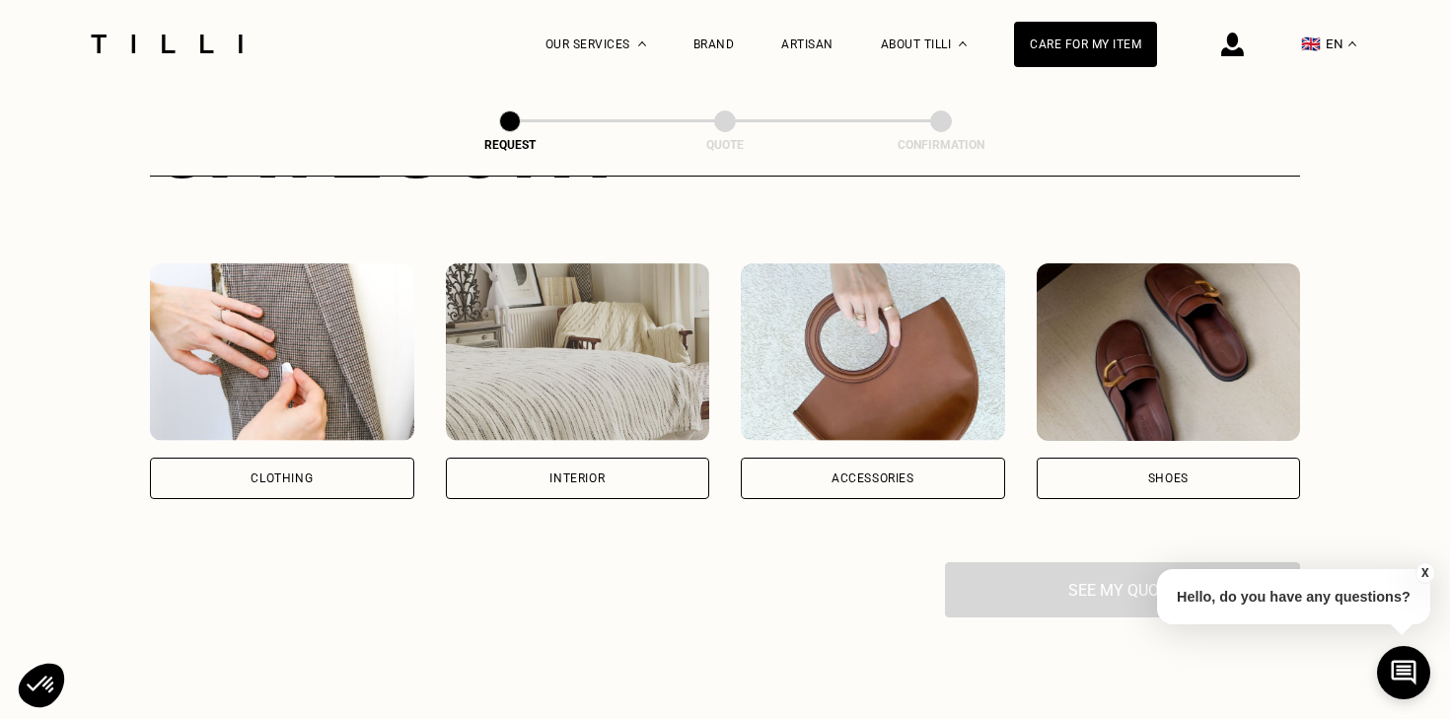
scroll to position [306, 0]
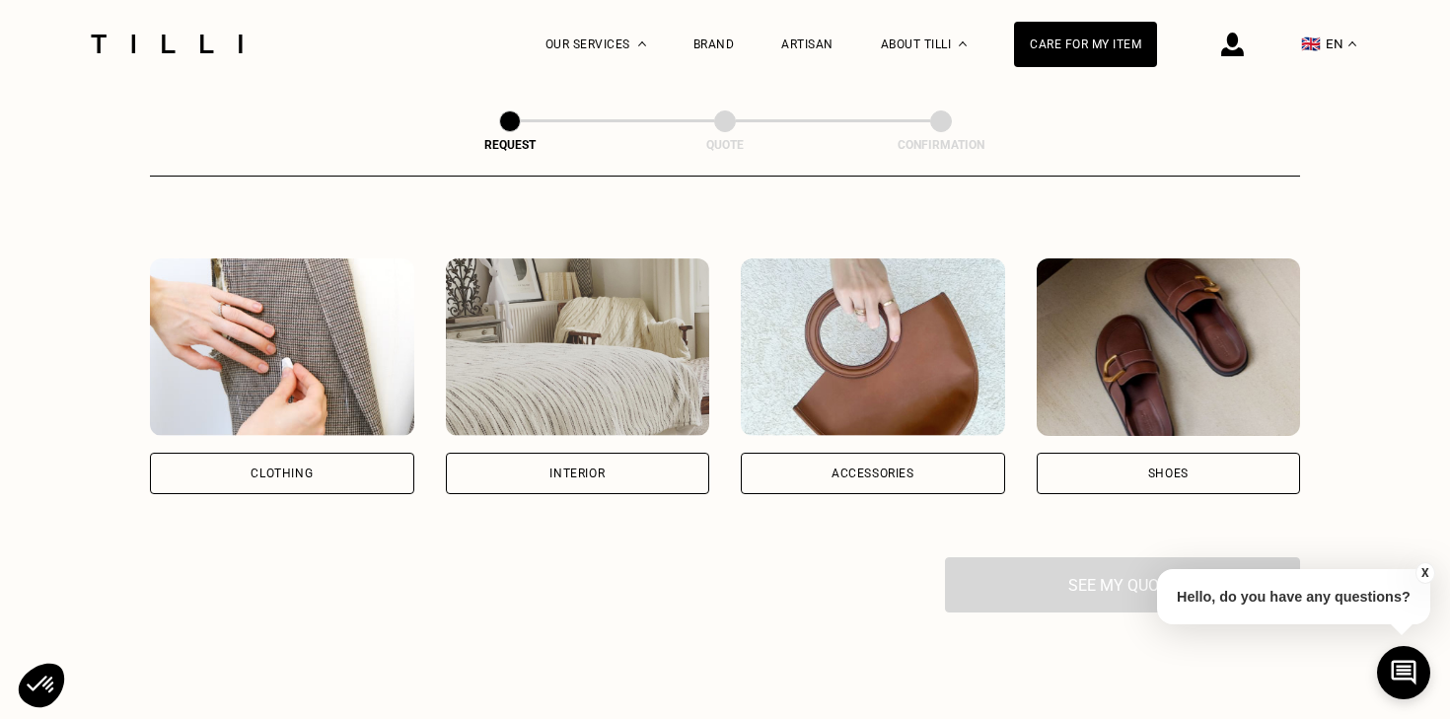
click at [257, 471] on div "Clothing" at bounding box center [282, 474] width 62 height 12
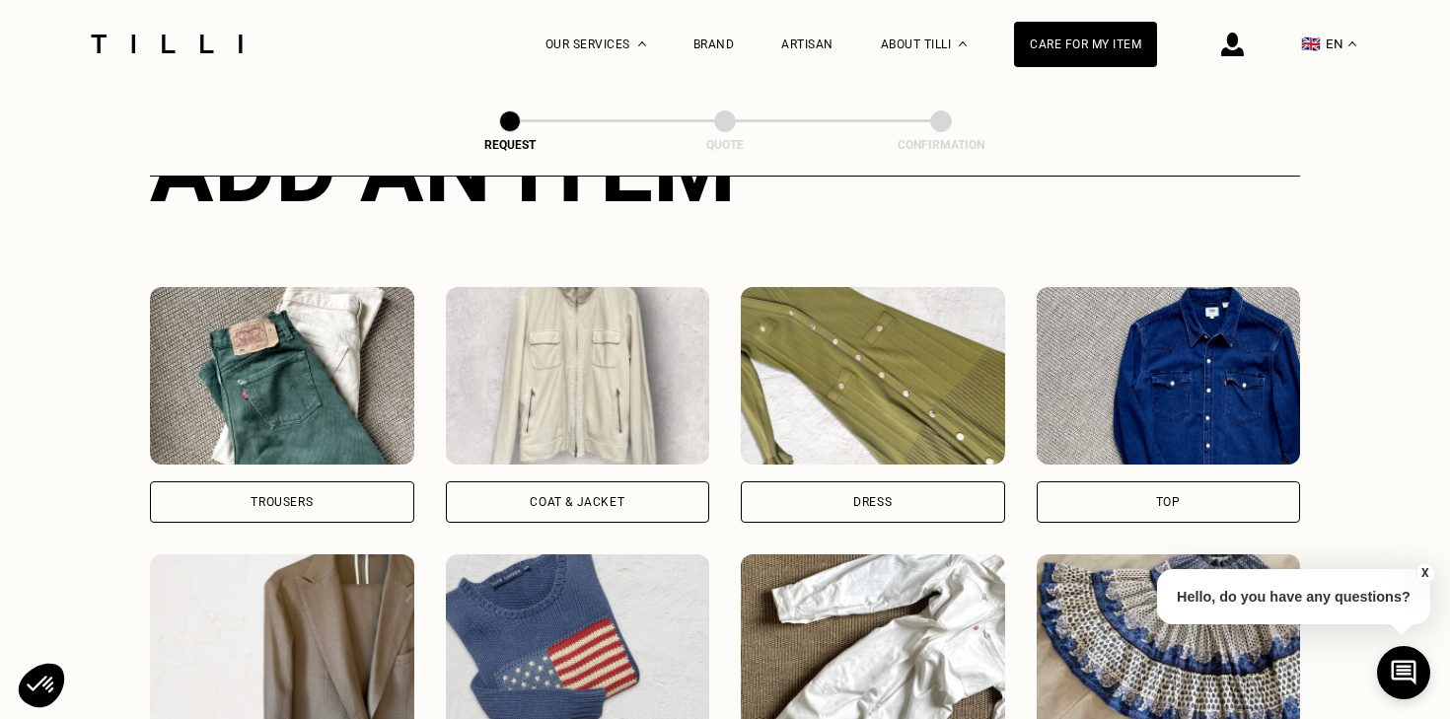
scroll to position [825, 0]
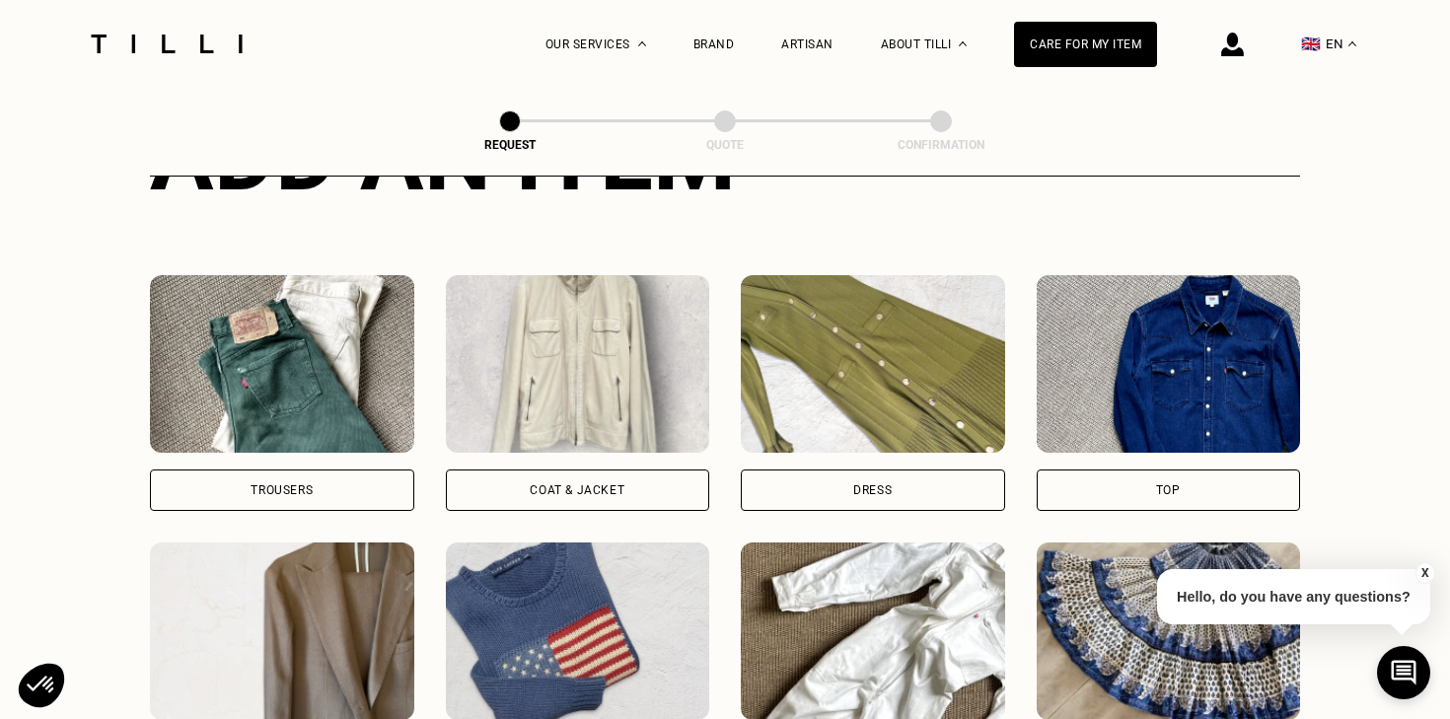
click at [293, 500] on div "Trousers" at bounding box center [282, 490] width 264 height 41
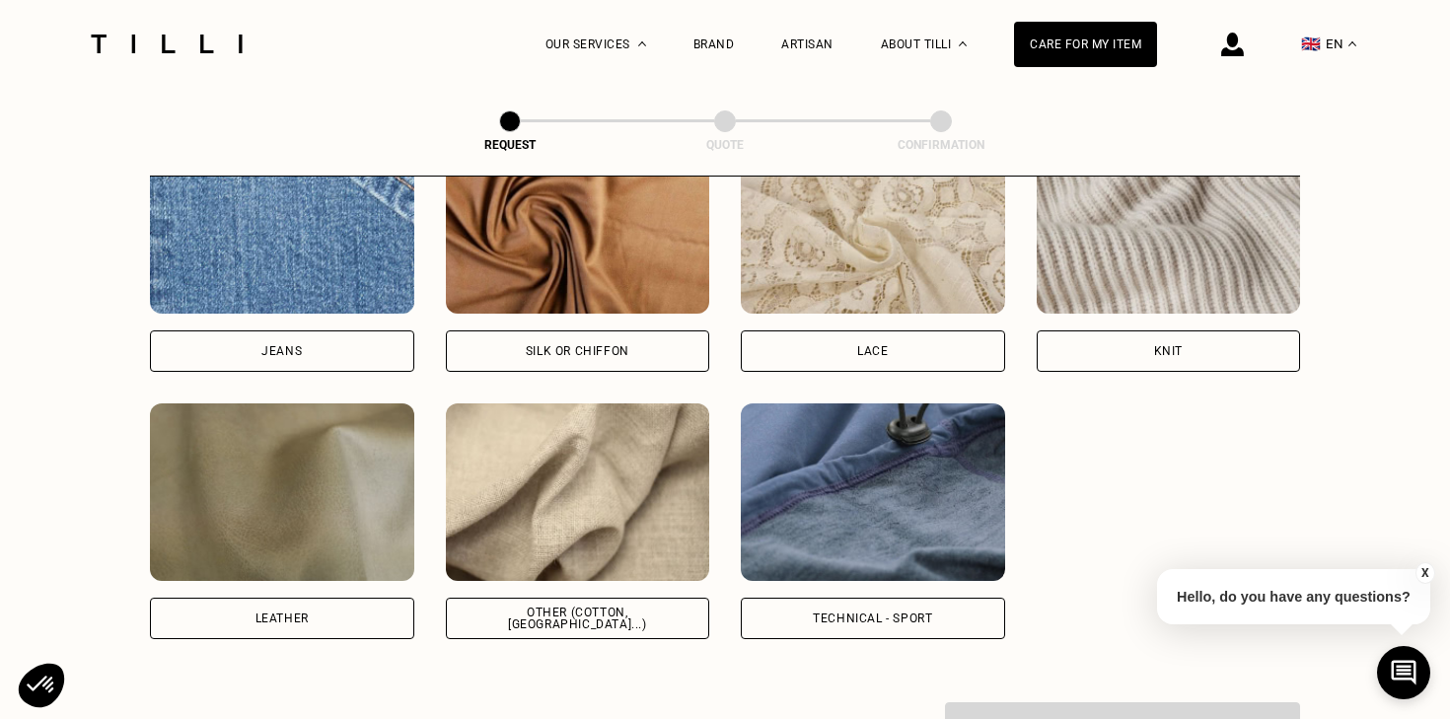
scroll to position [2165, 0]
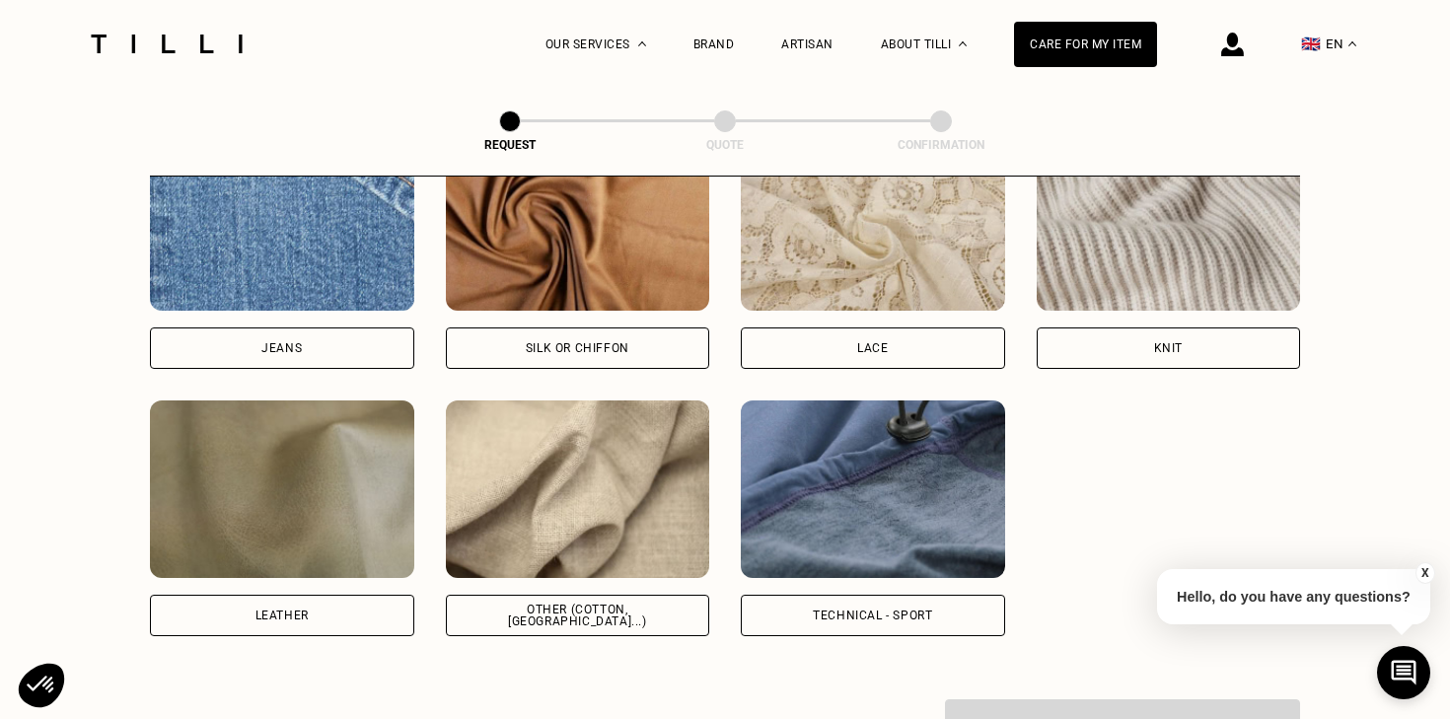
click at [557, 516] on img at bounding box center [578, 490] width 264 height 178
select select "FR"
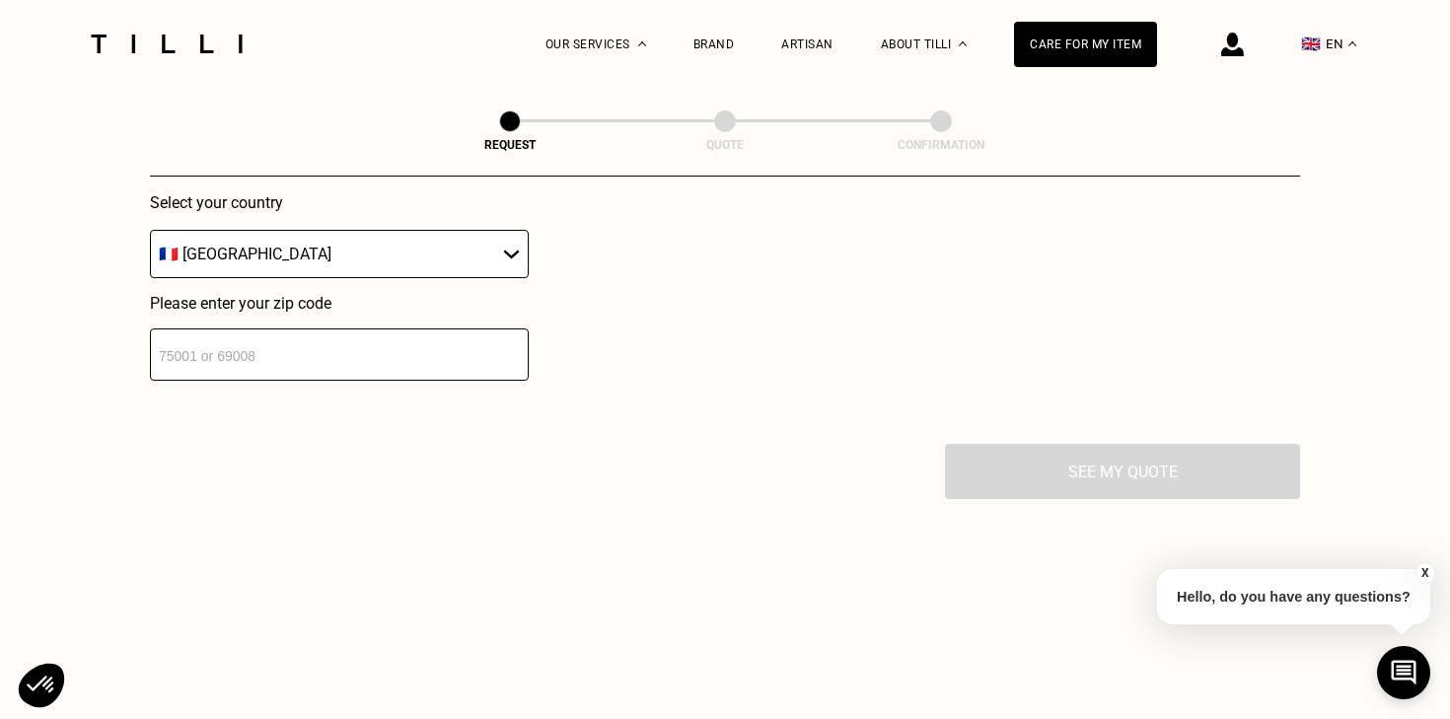
scroll to position [2915, 0]
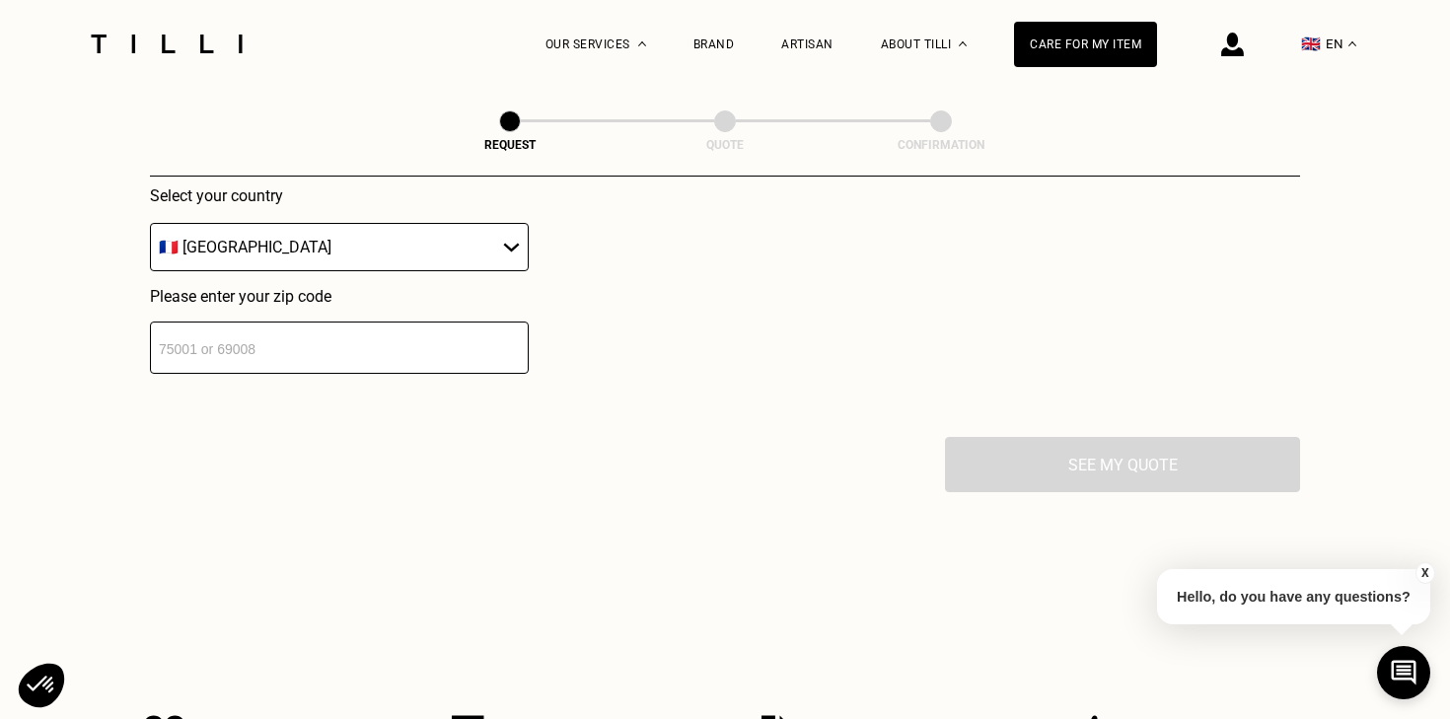
click at [400, 358] on input "number" at bounding box center [339, 348] width 379 height 52
type input "75002"
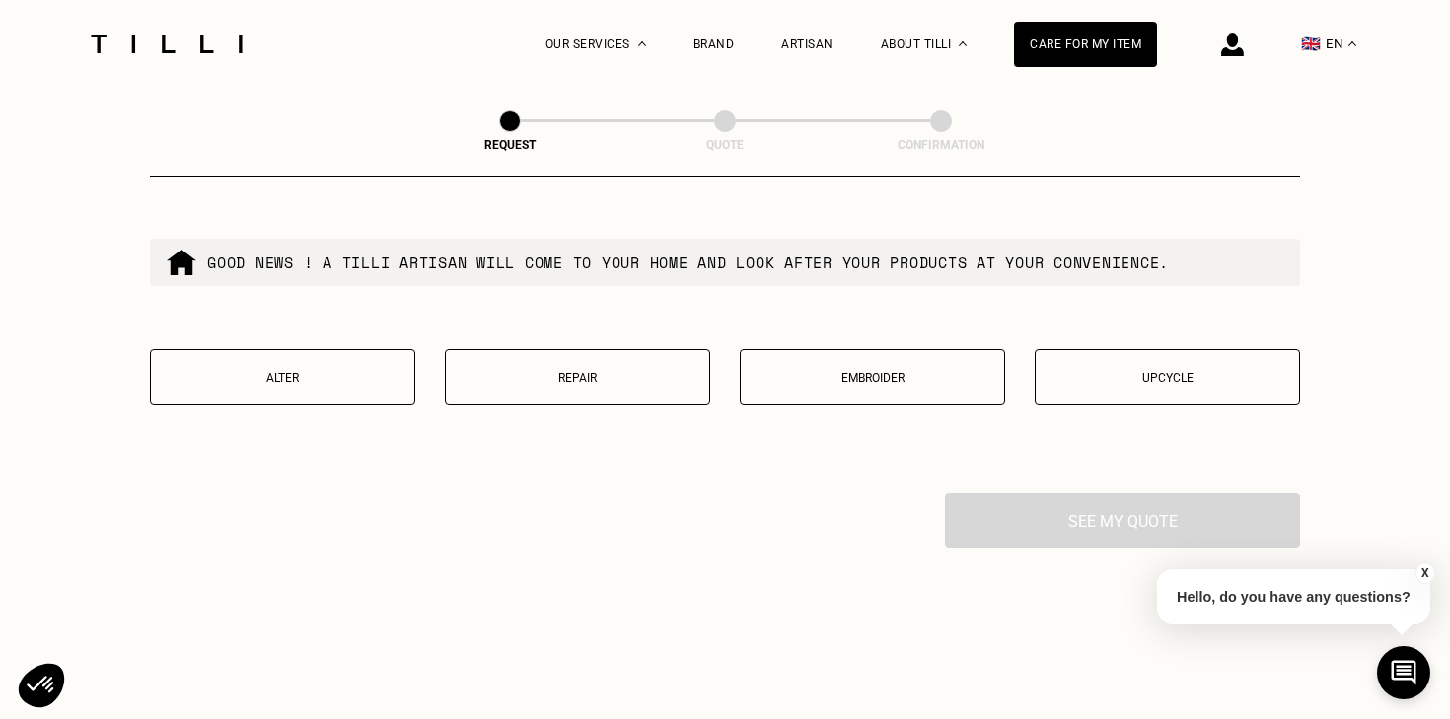
scroll to position [3357, 0]
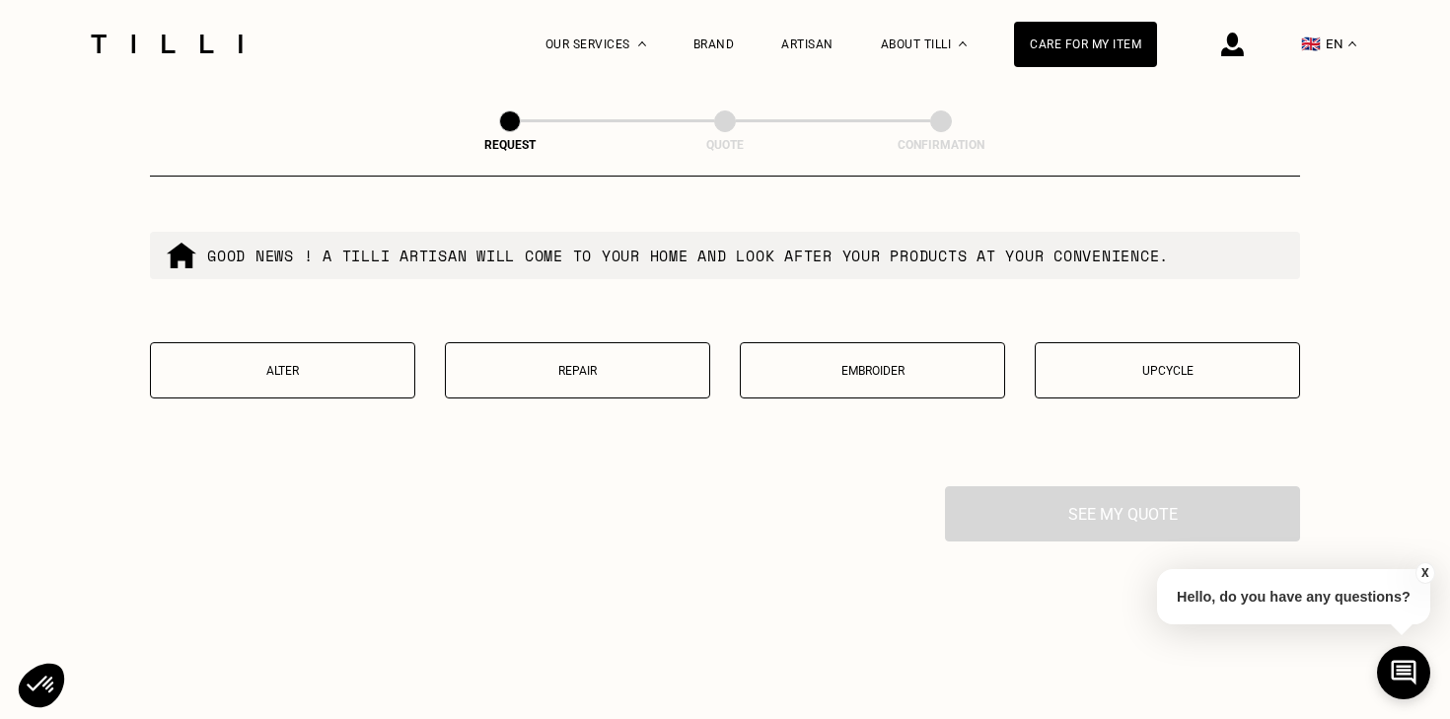
click at [361, 378] on p "Alter" at bounding box center [283, 371] width 244 height 14
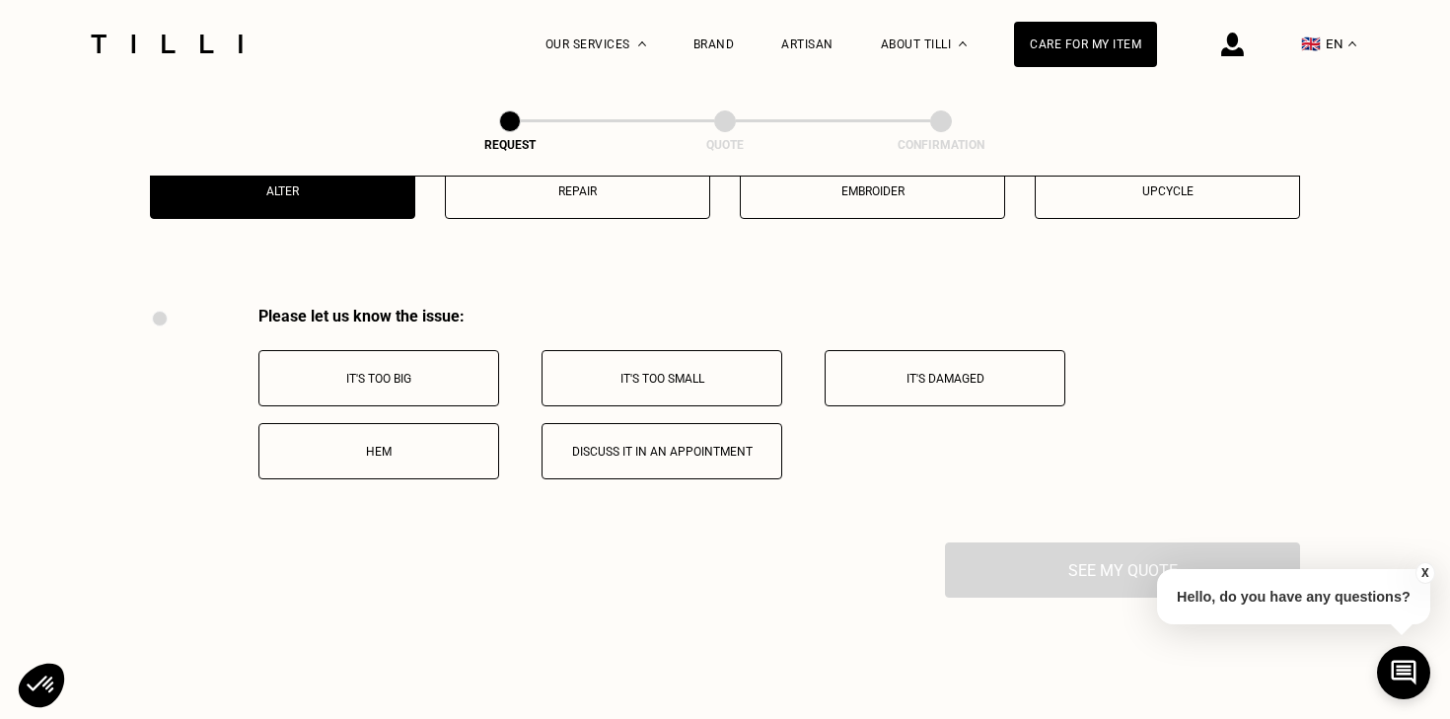
scroll to position [3626, 0]
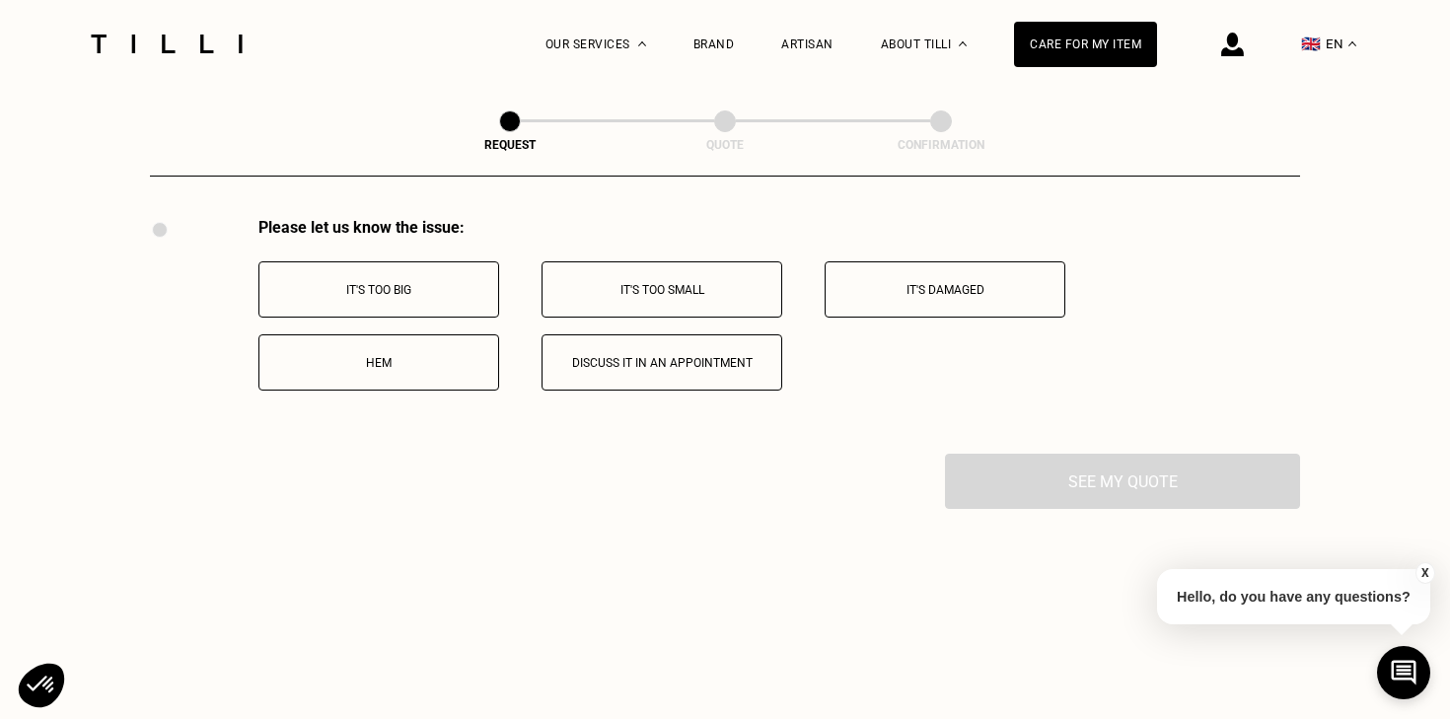
click at [398, 370] on p "Hem" at bounding box center [378, 363] width 219 height 14
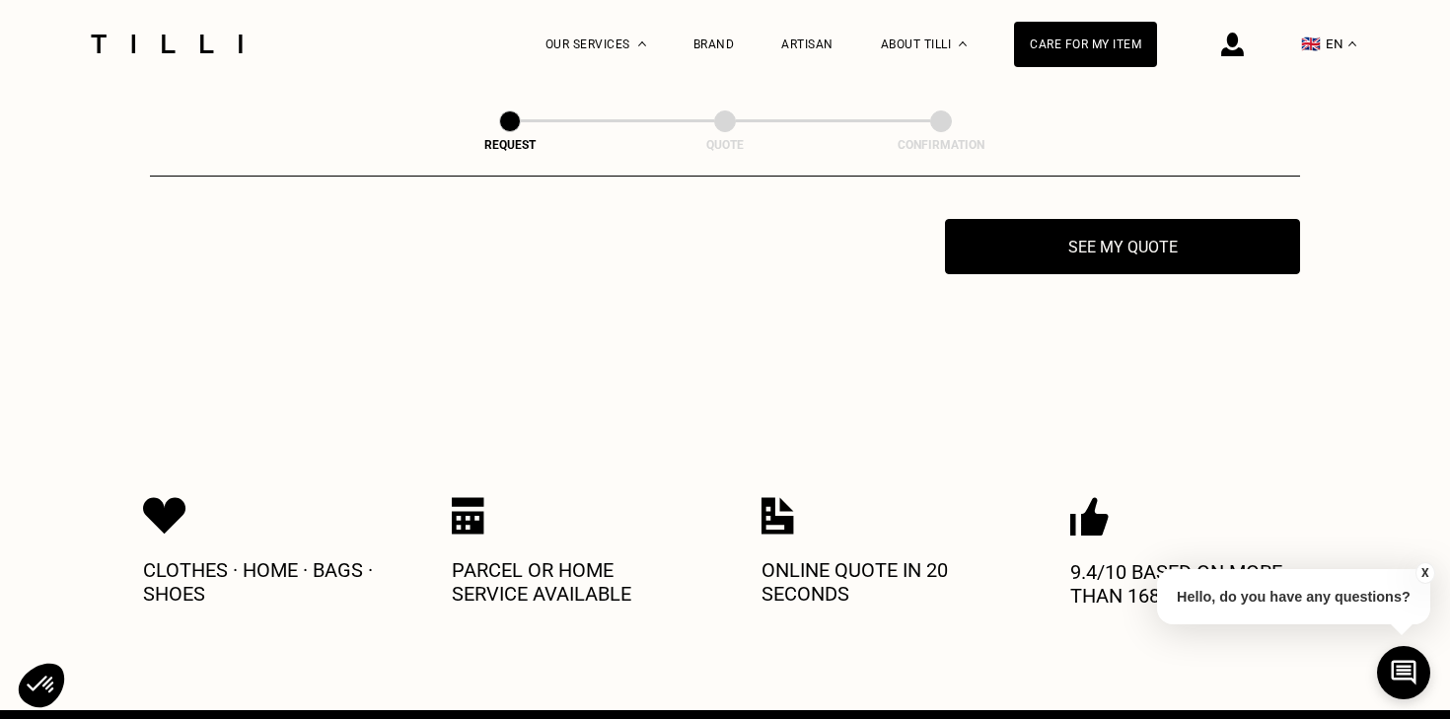
scroll to position [3861, 0]
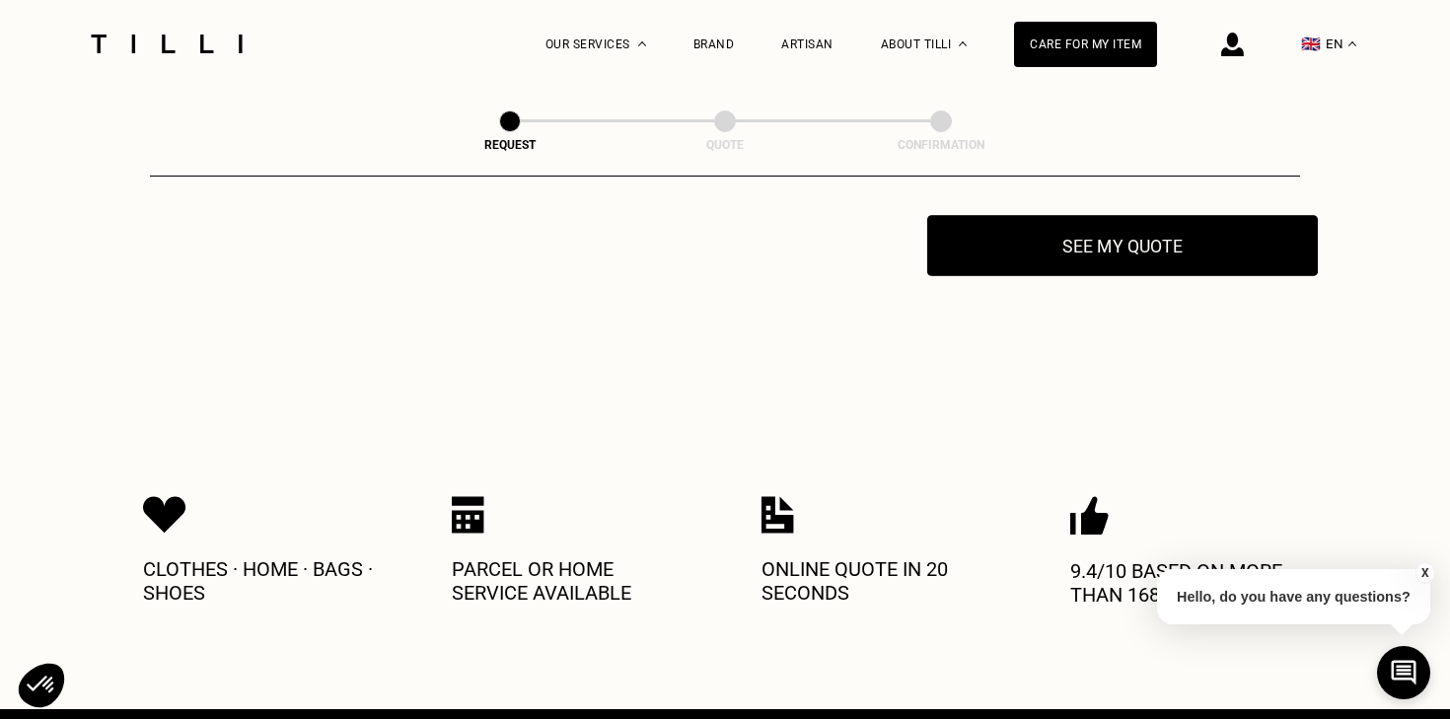
click at [1046, 264] on button "See my quote" at bounding box center [1122, 245] width 391 height 61
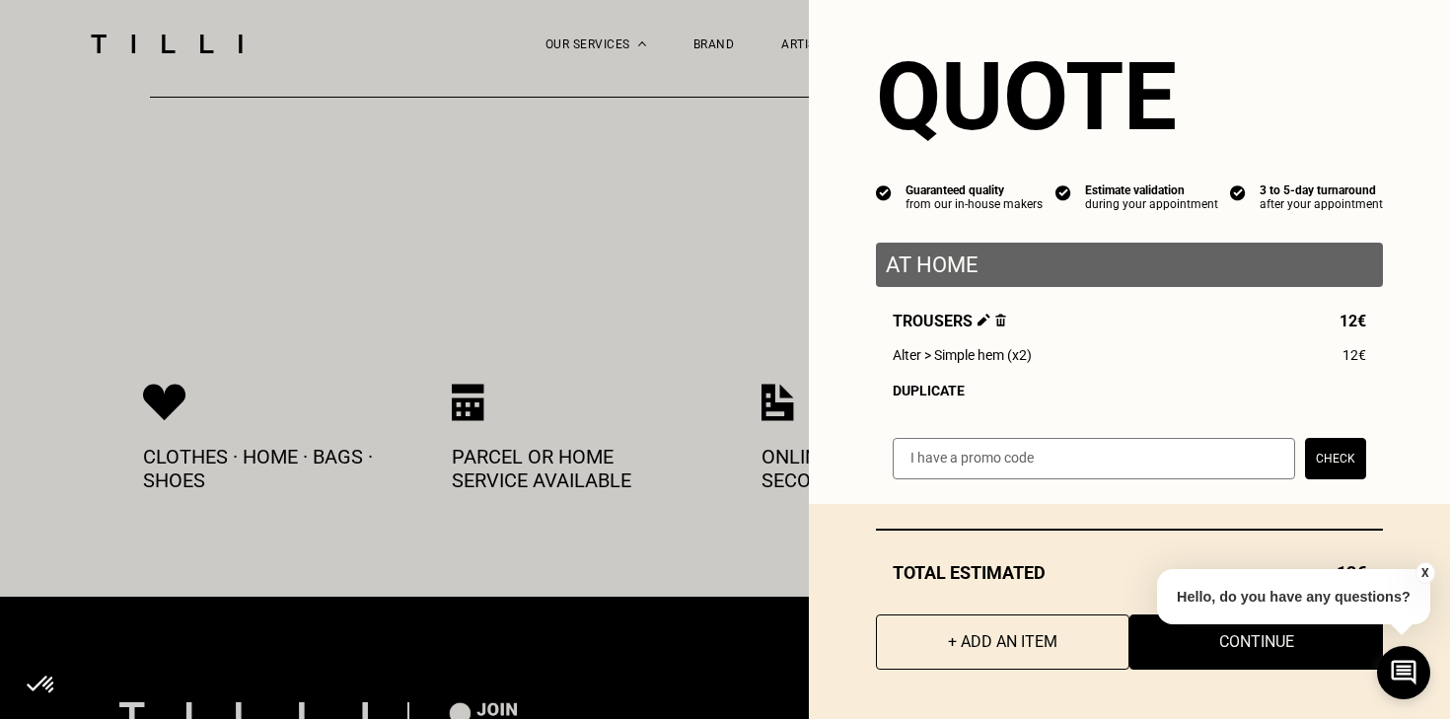
scroll to position [3975, 0]
click at [1427, 574] on button "X" at bounding box center [1426, 573] width 20 height 22
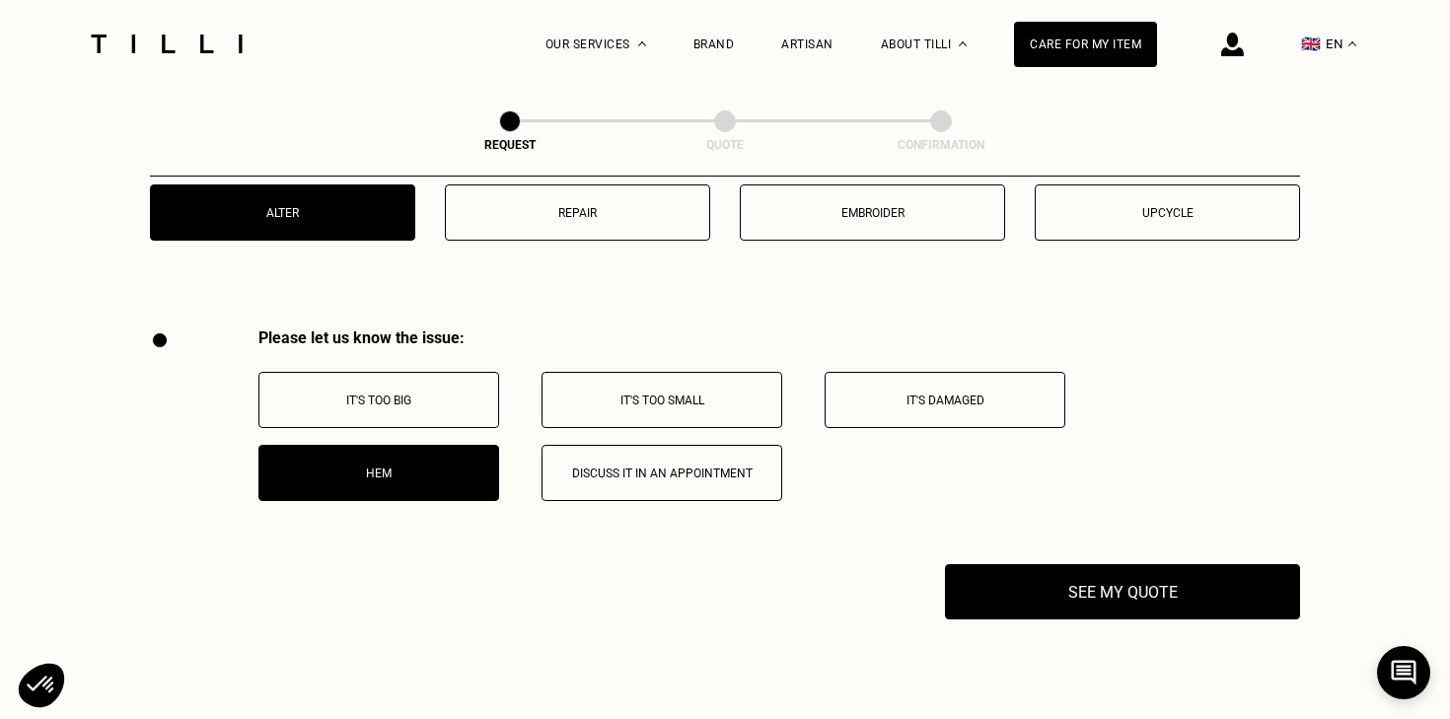
scroll to position [3498, 0]
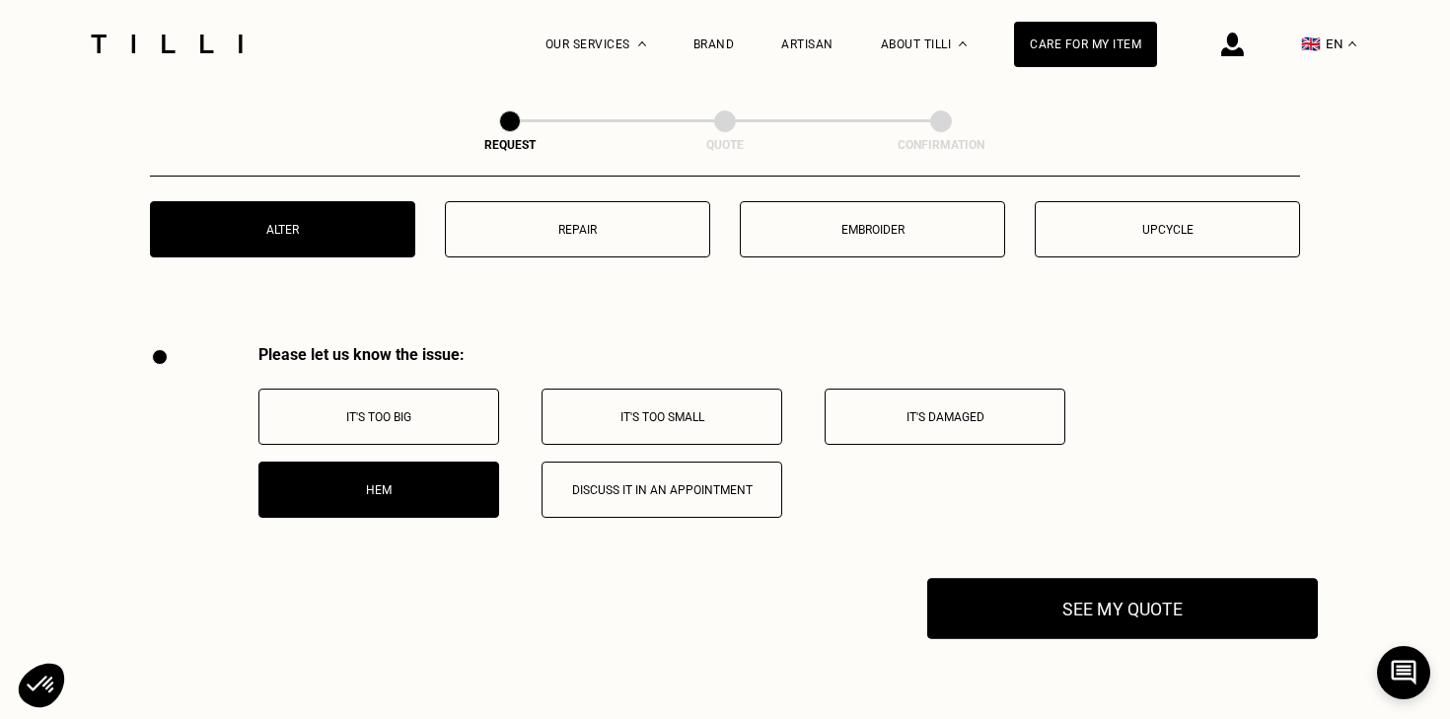
click at [1130, 612] on button "See my quote" at bounding box center [1122, 608] width 391 height 61
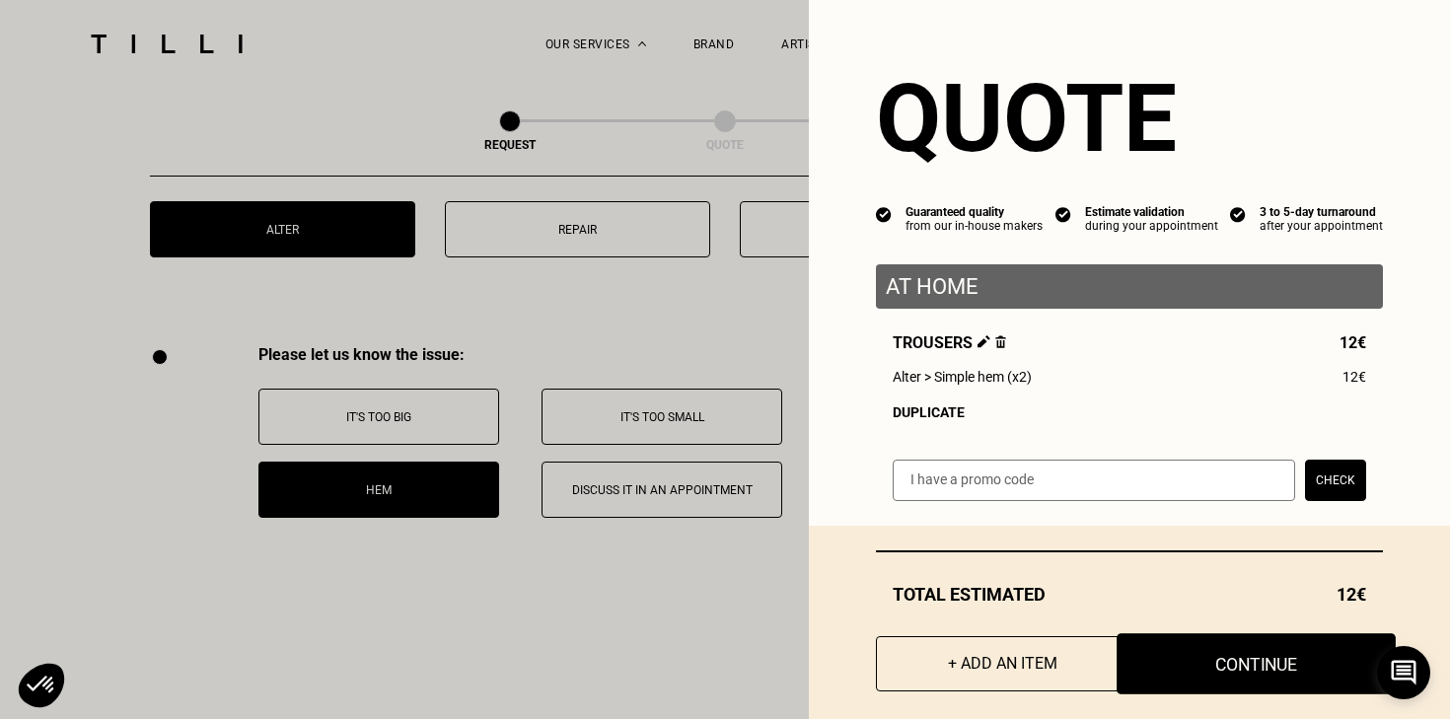
click at [1233, 671] on button "Continue" at bounding box center [1256, 663] width 279 height 61
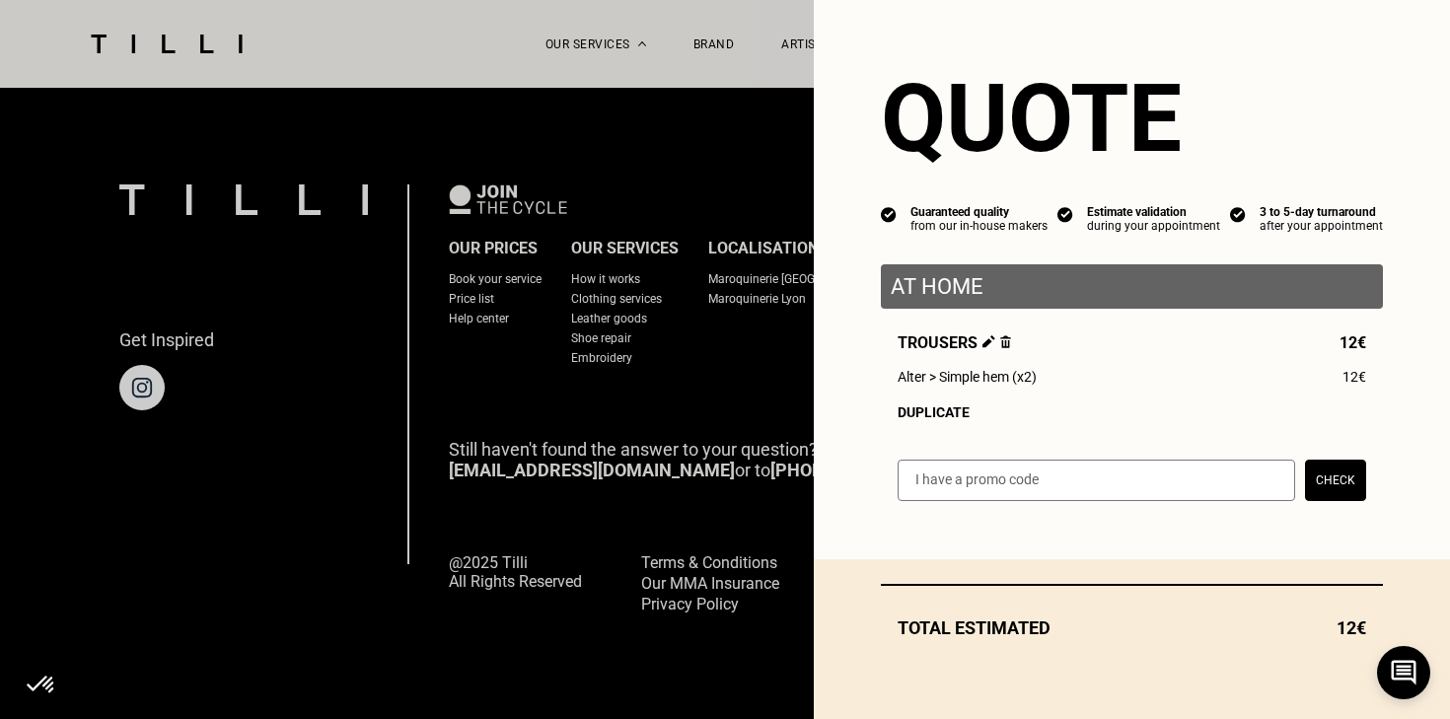
scroll to position [1275, 0]
select select "FR"
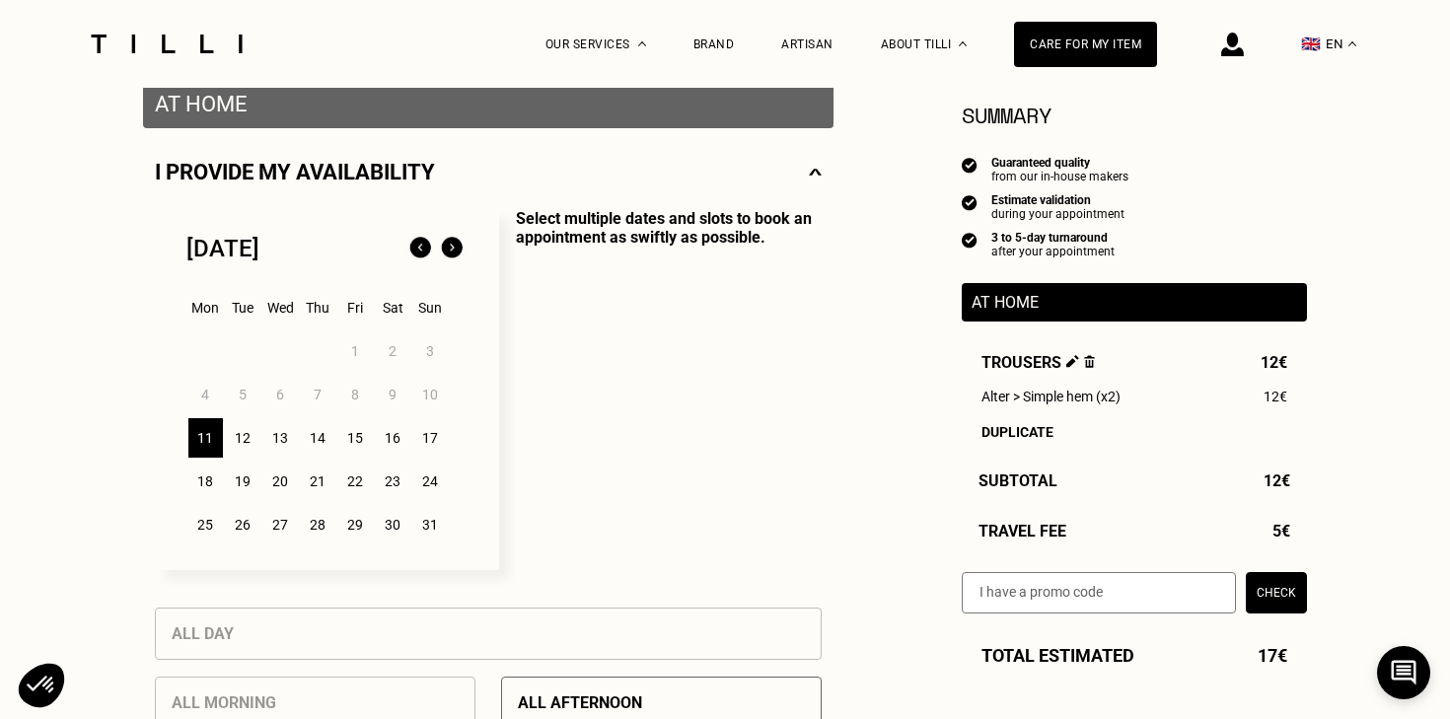
scroll to position [403, 0]
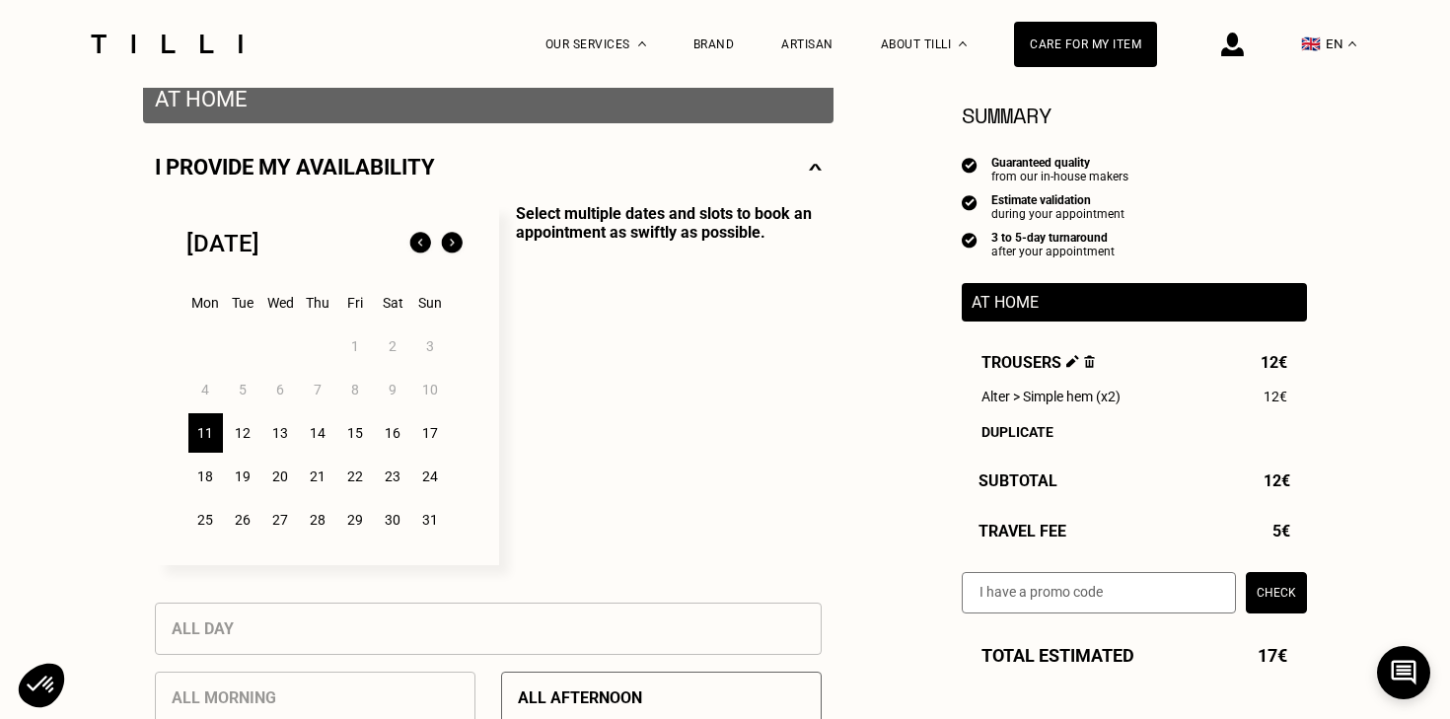
click at [245, 435] on div "12" at bounding box center [243, 432] width 35 height 39
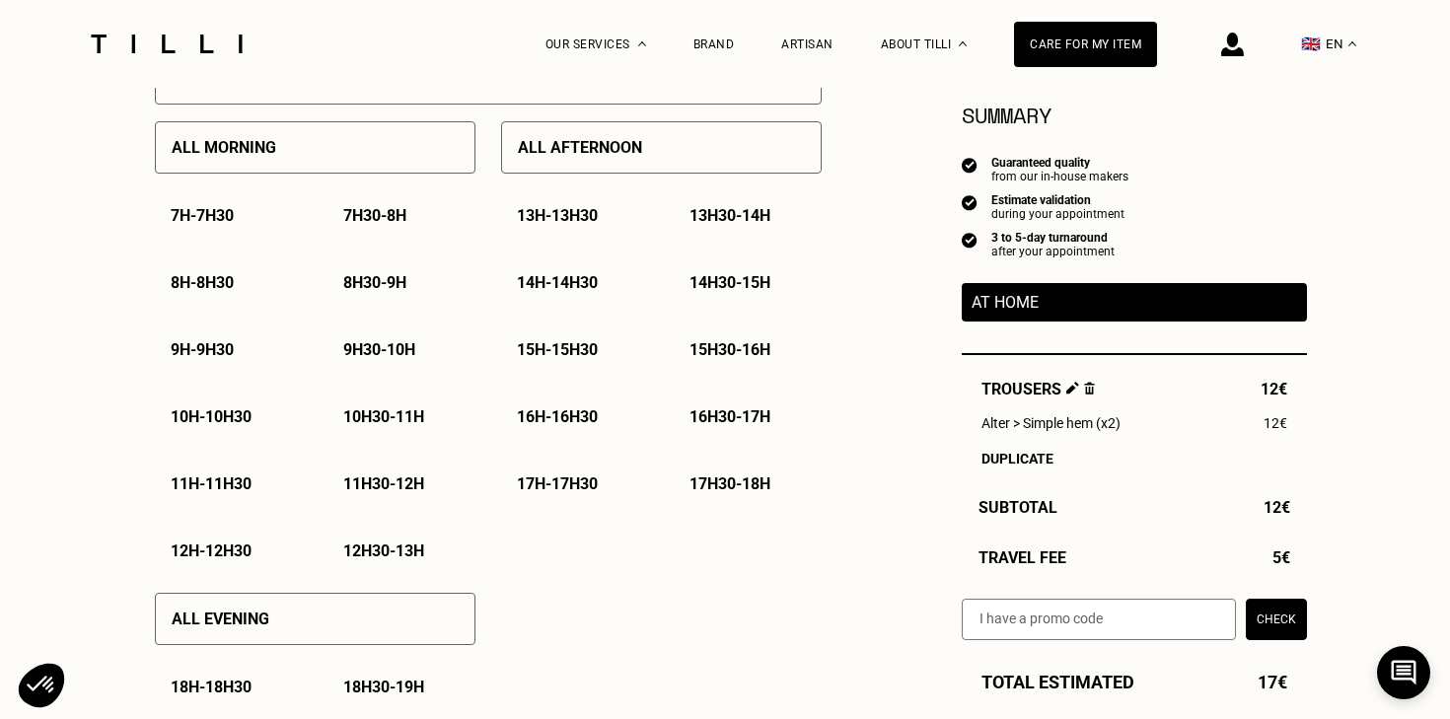
scroll to position [961, 0]
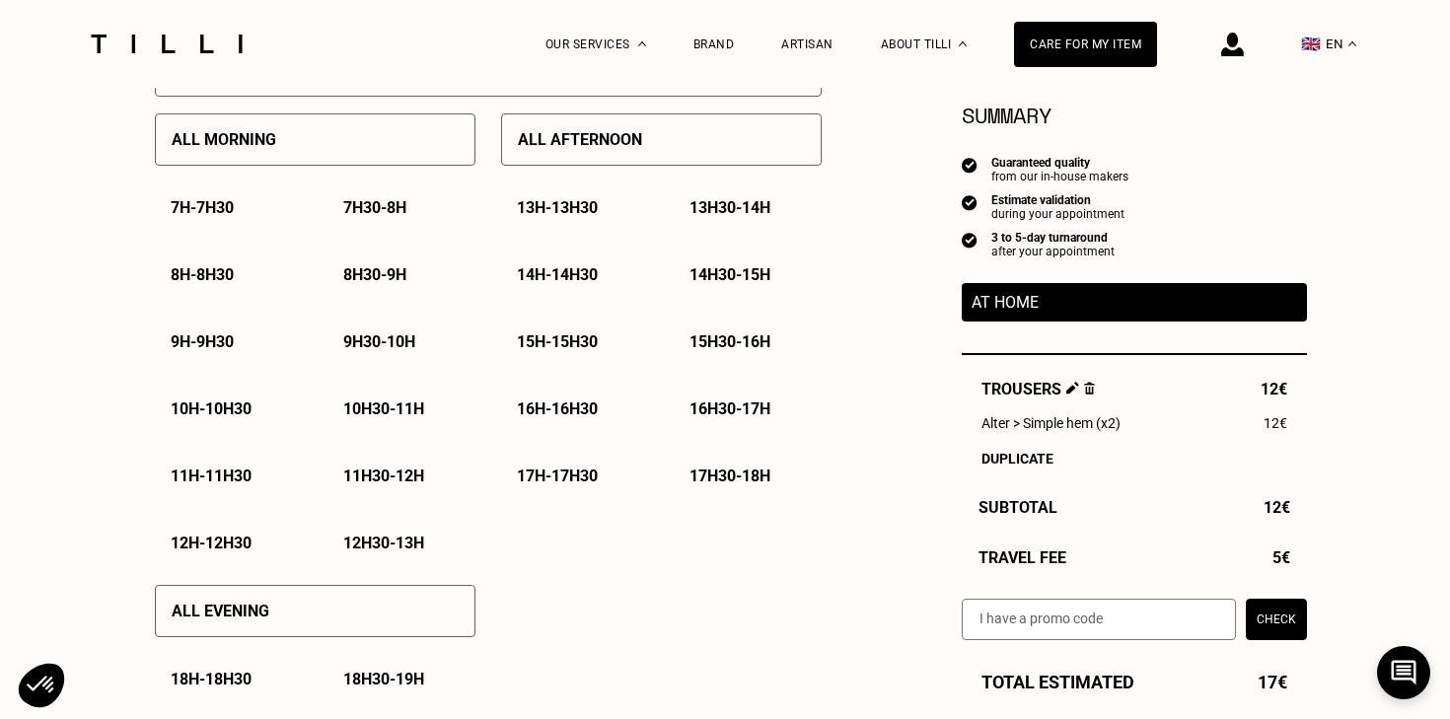
click at [407, 478] on p "11h30 - 12h" at bounding box center [383, 476] width 81 height 19
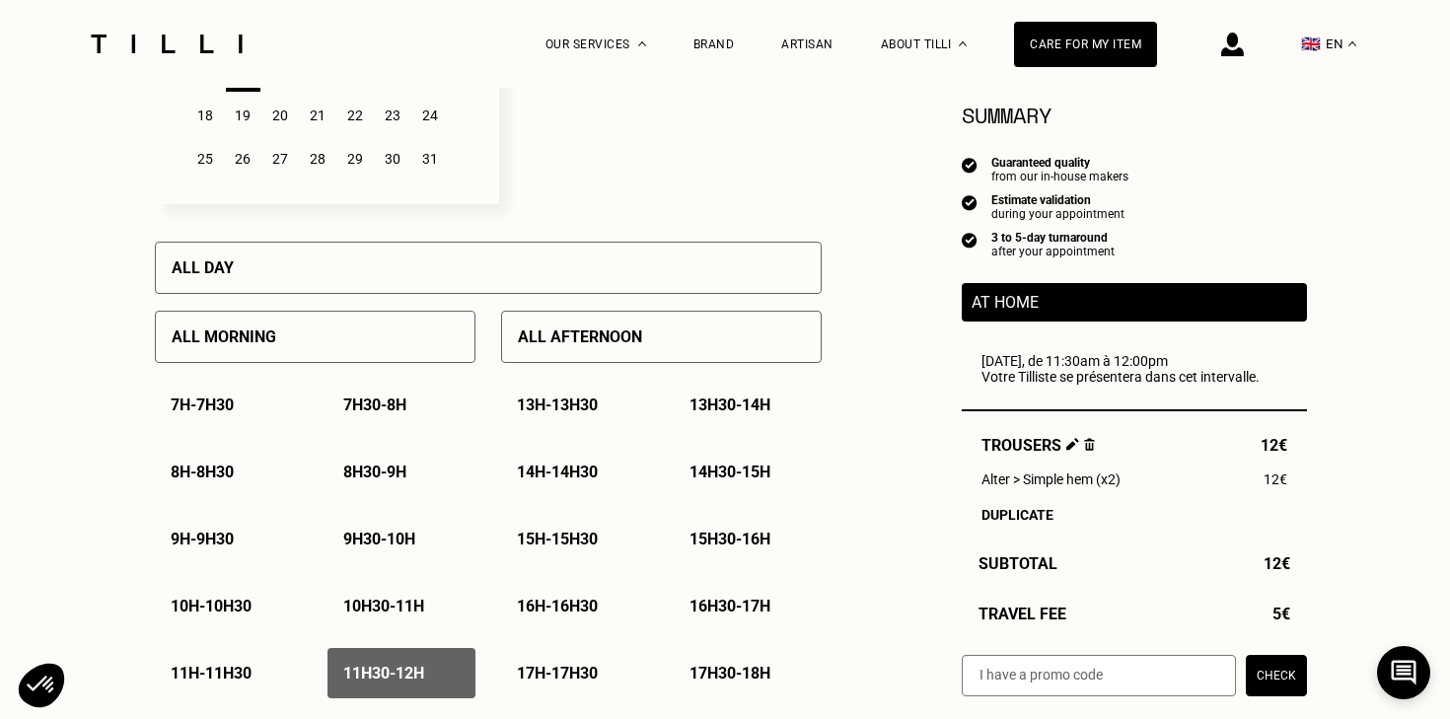
scroll to position [354, 0]
